Goal: Task Accomplishment & Management: Use online tool/utility

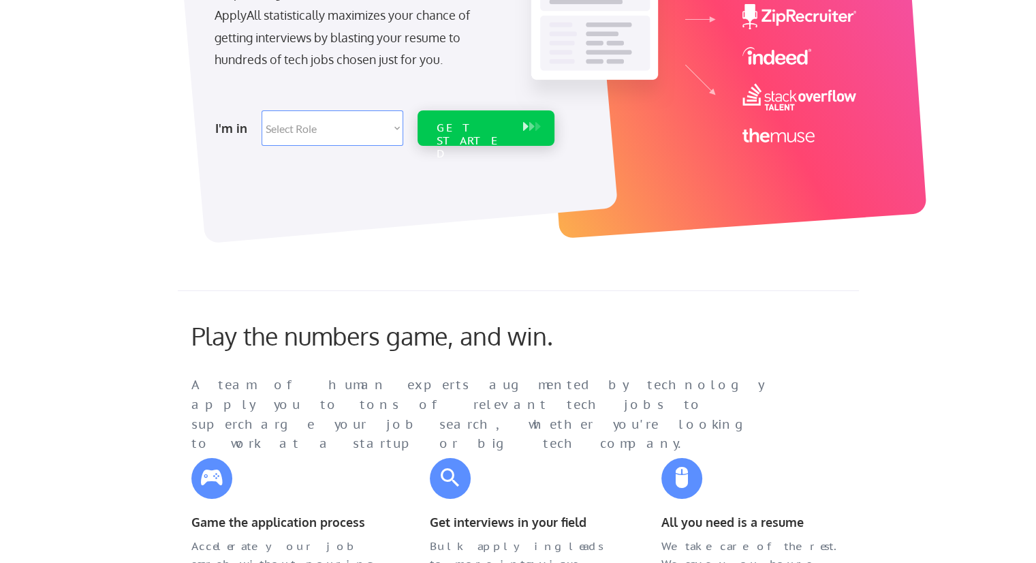
scroll to position [272, 0]
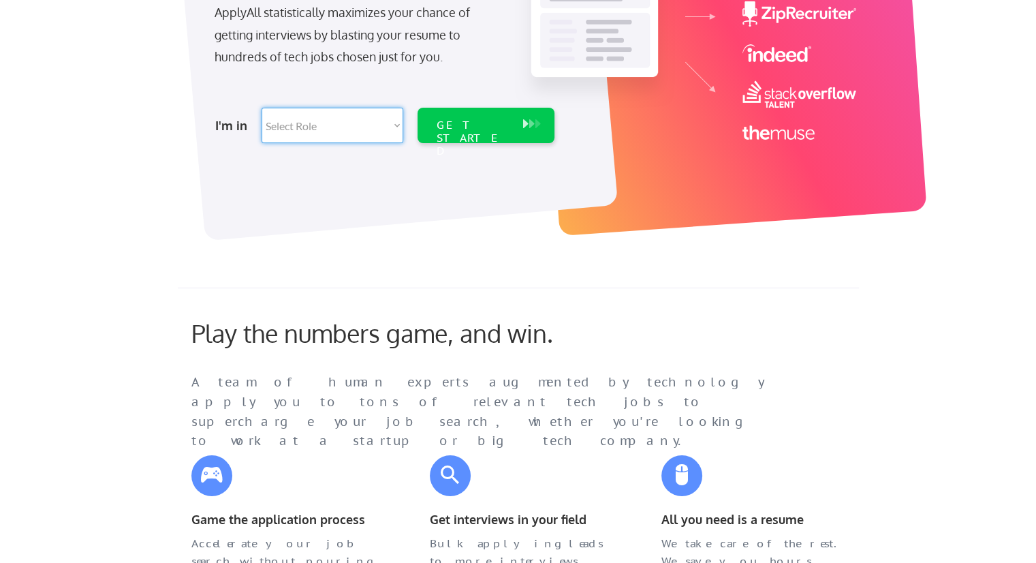
click at [362, 117] on select "Select Role Software Engineering Product Management Customer Success Sales UI/U…" at bounding box center [333, 125] width 142 height 35
select select ""hr_recruiting""
click at [262, 108] on select "Select Role Software Engineering Product Management Customer Success Sales UI/U…" at bounding box center [333, 125] width 142 height 35
select select ""hr_recruiting""
click at [459, 127] on div "GET STARTED" at bounding box center [473, 139] width 73 height 40
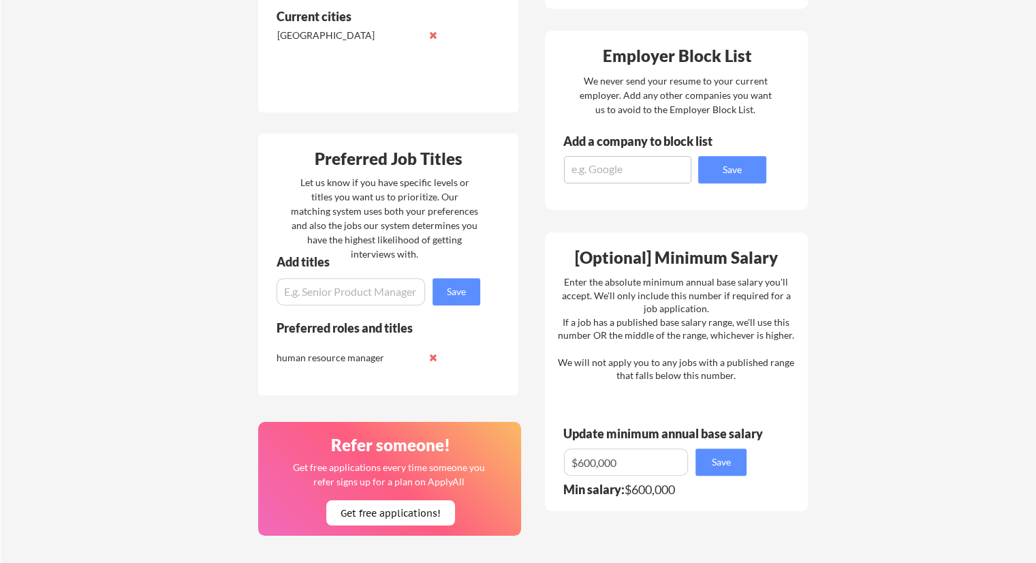
scroll to position [613, 0]
